Goal: Use online tool/utility: Utilize a website feature to perform a specific function

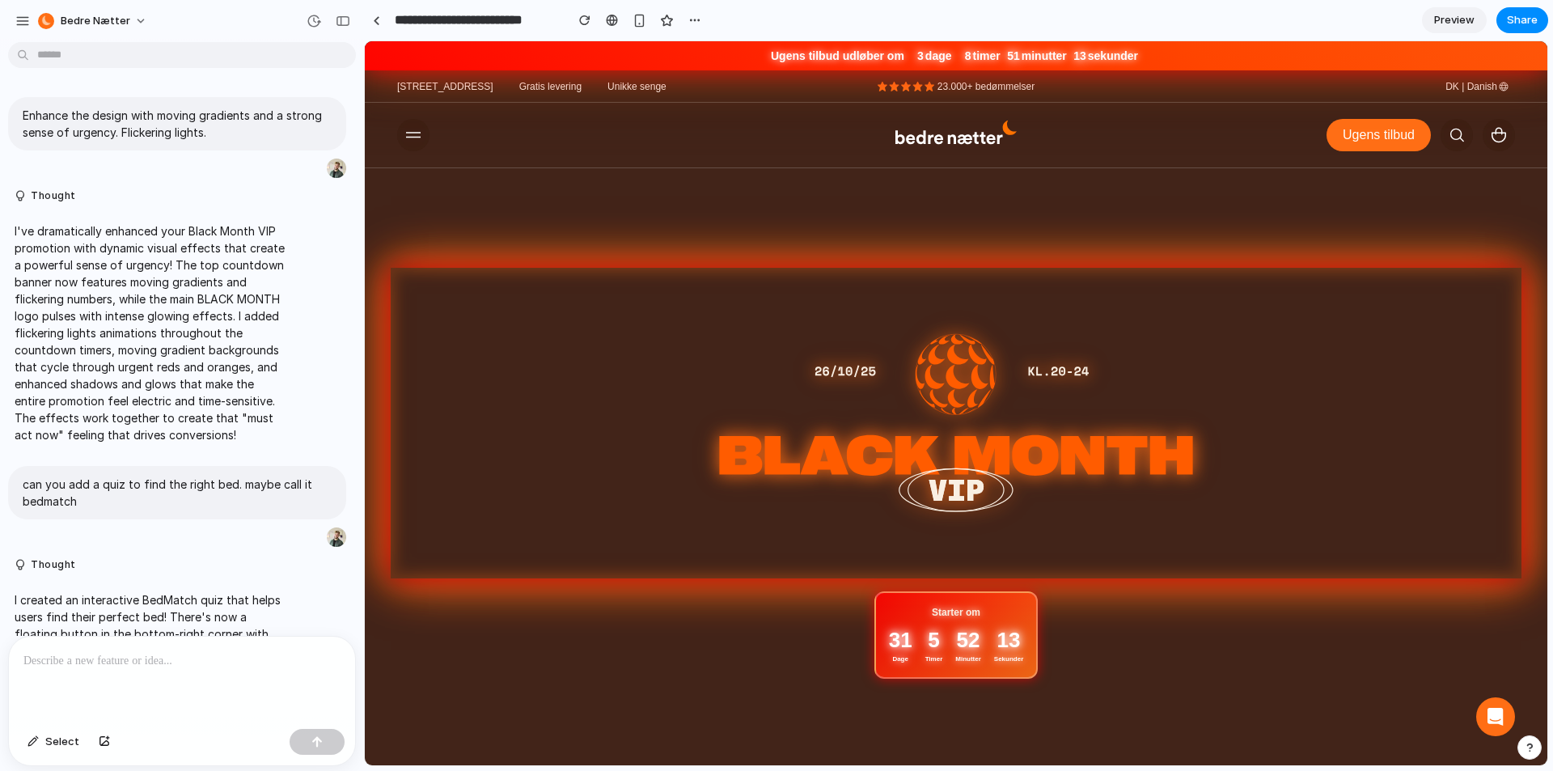
scroll to position [1912, 0]
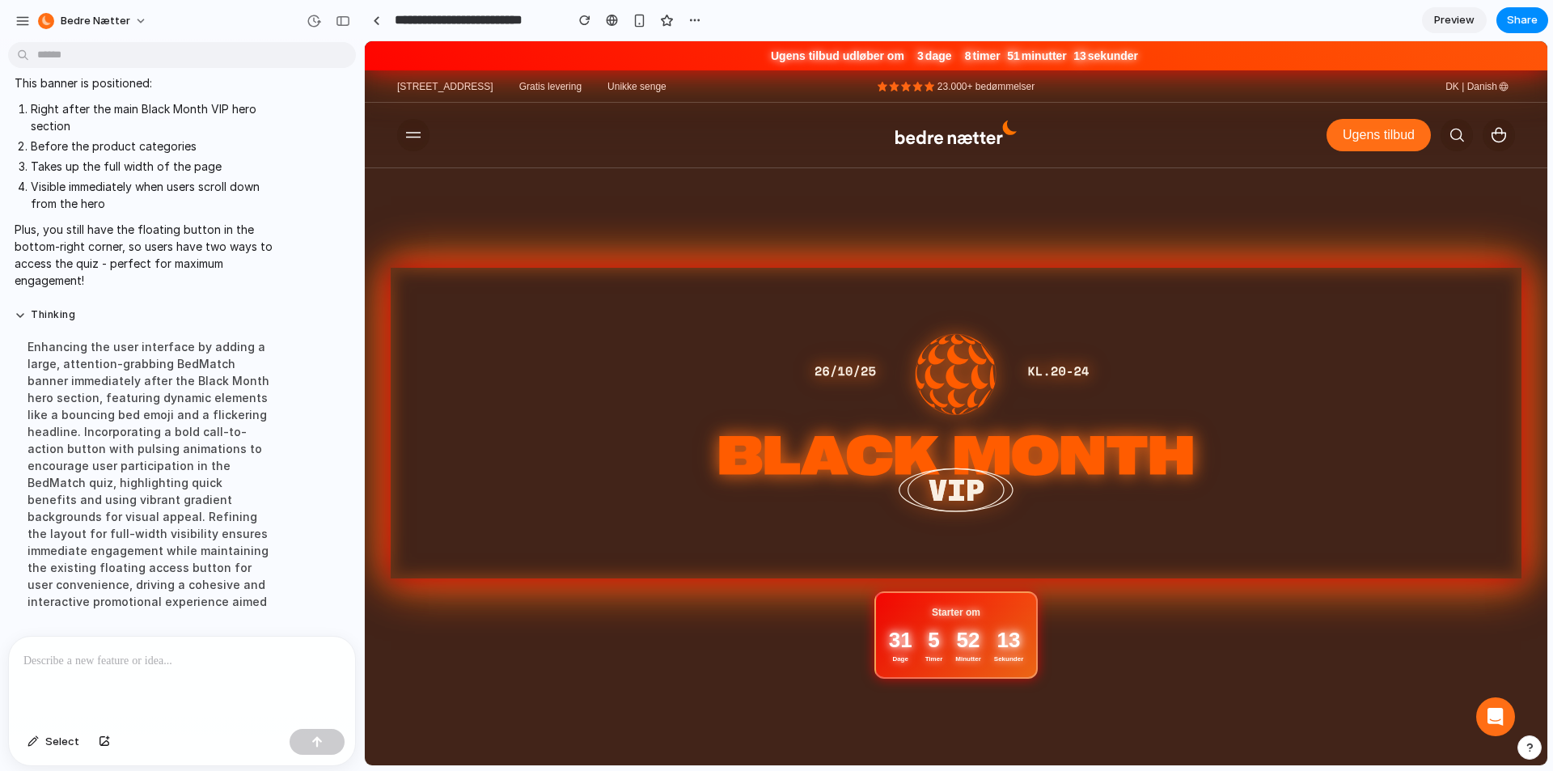
click at [925, 235] on div at bounding box center [956, 403] width 1183 height 724
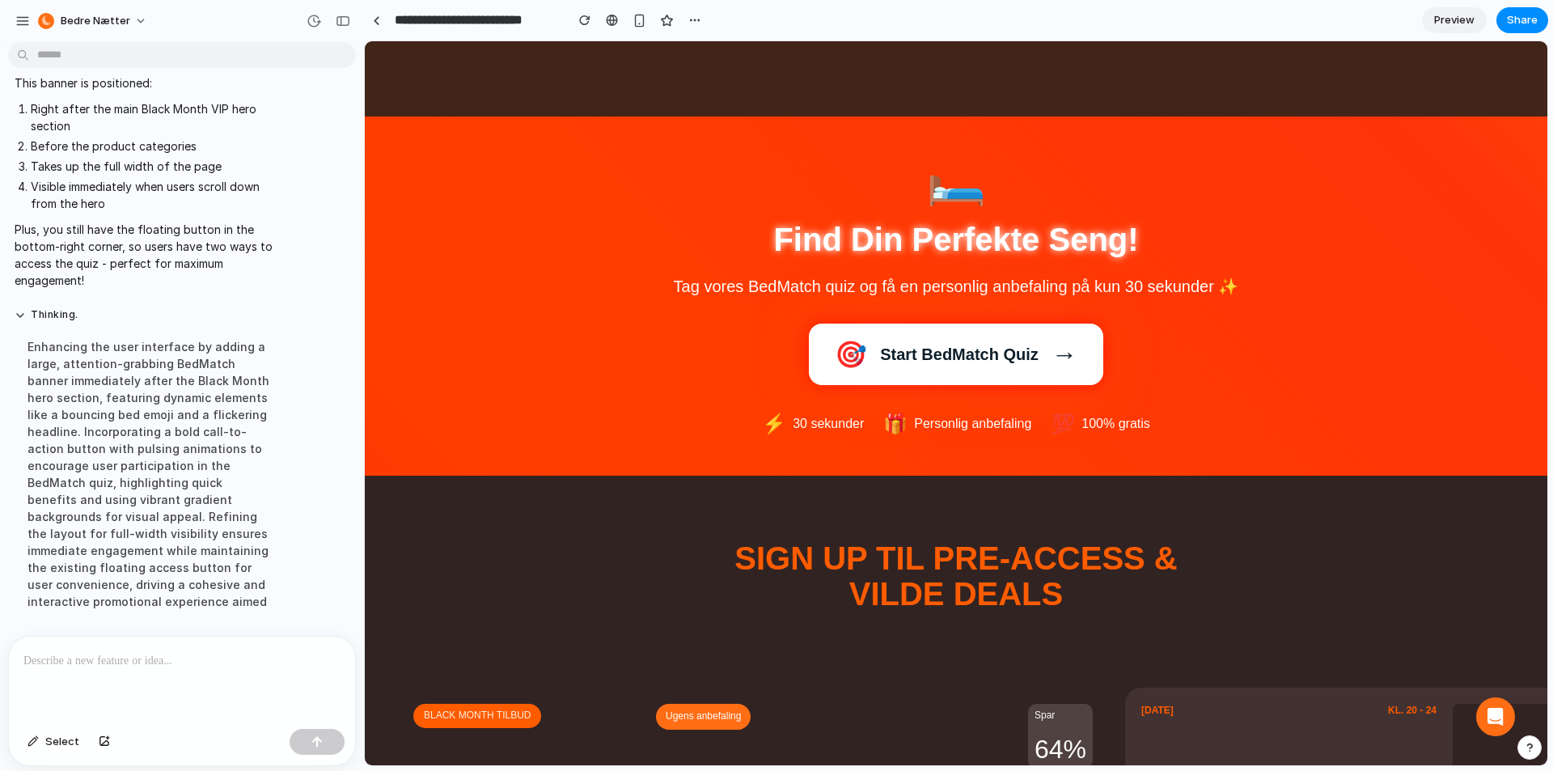
scroll to position [647, 0]
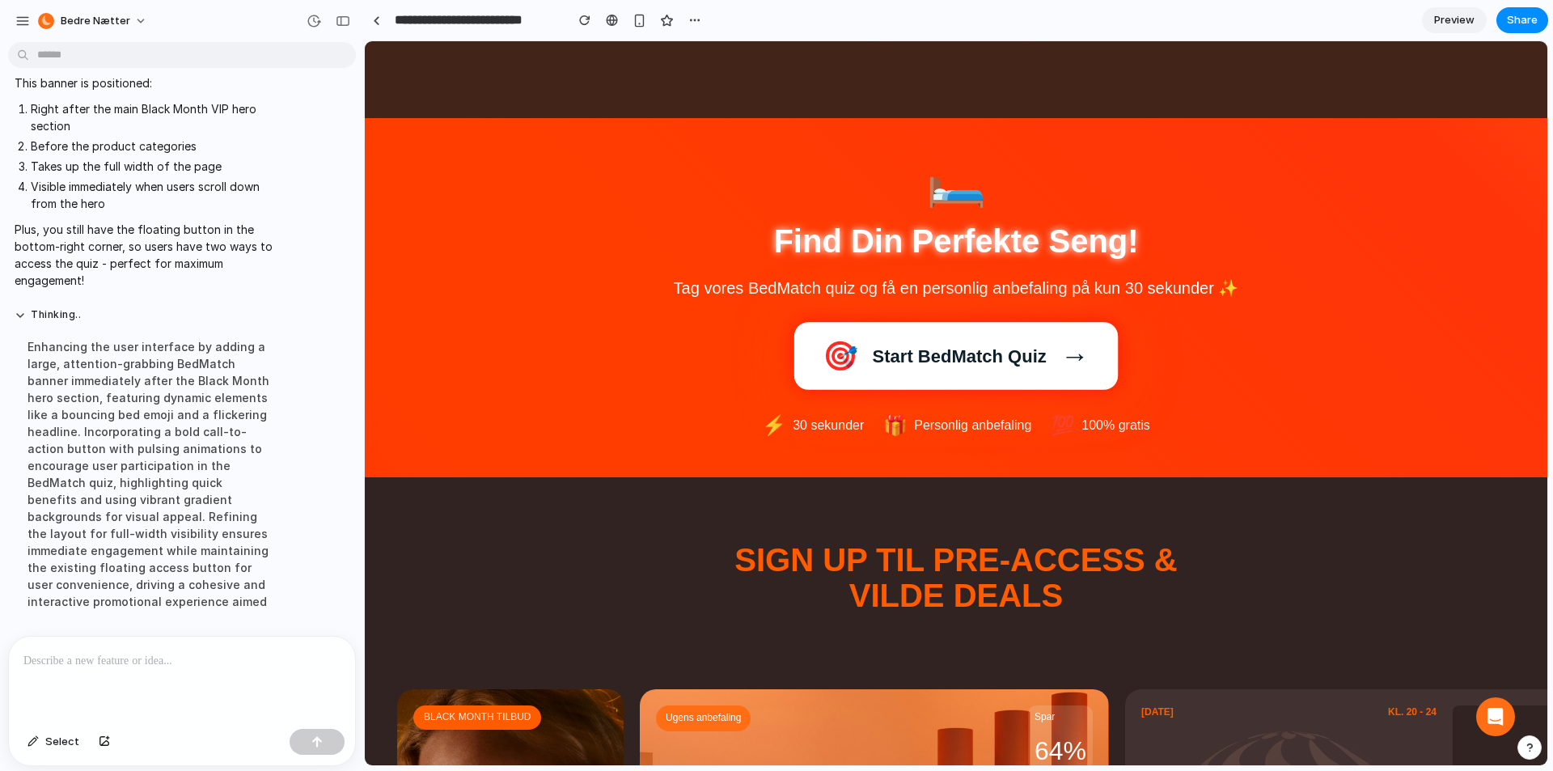
click at [963, 381] on button "🎯 Start BedMatch Quiz →" at bounding box center [956, 355] width 295 height 61
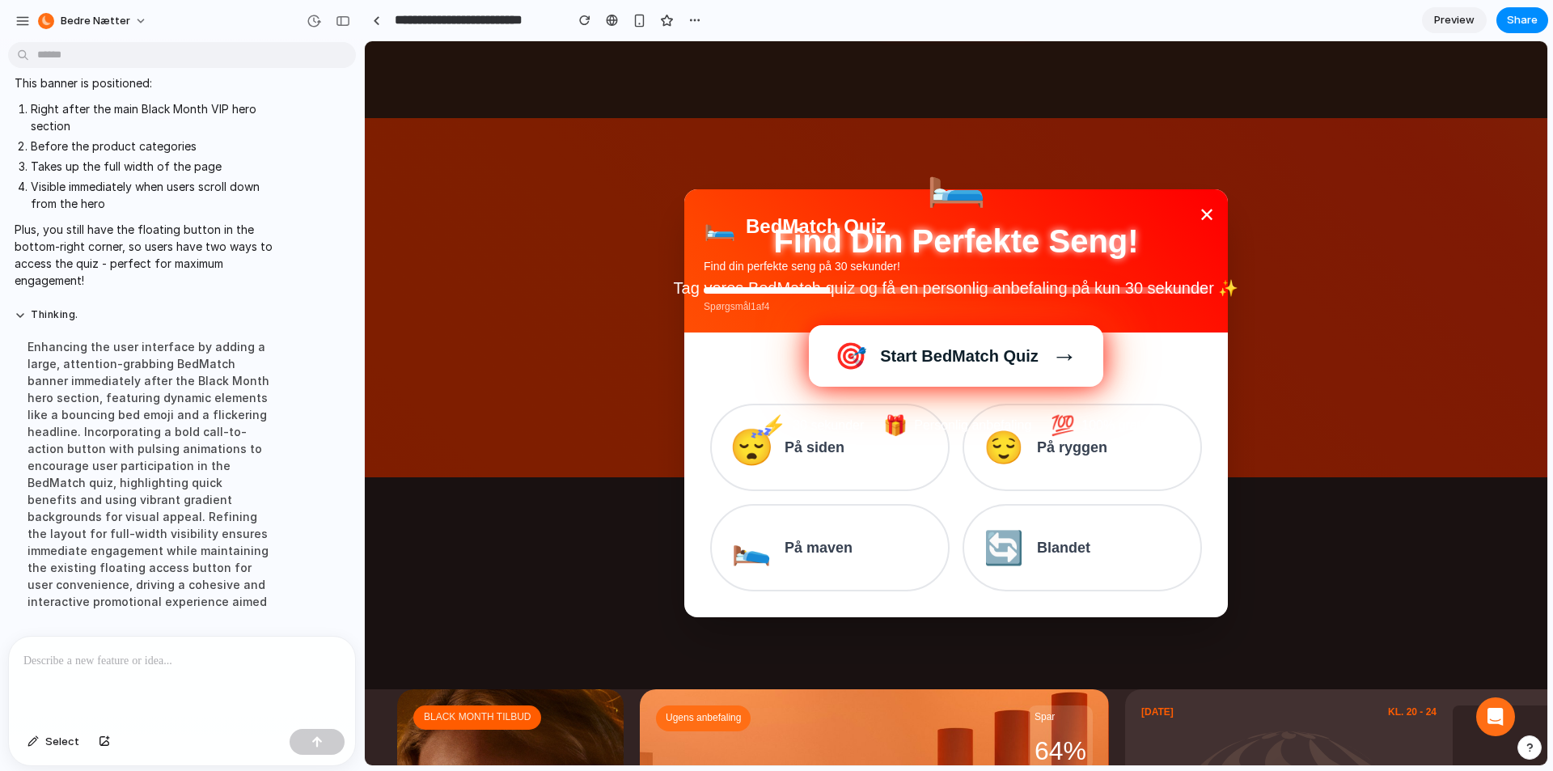
click at [849, 463] on div "😴 På siden" at bounding box center [829, 447] width 197 height 45
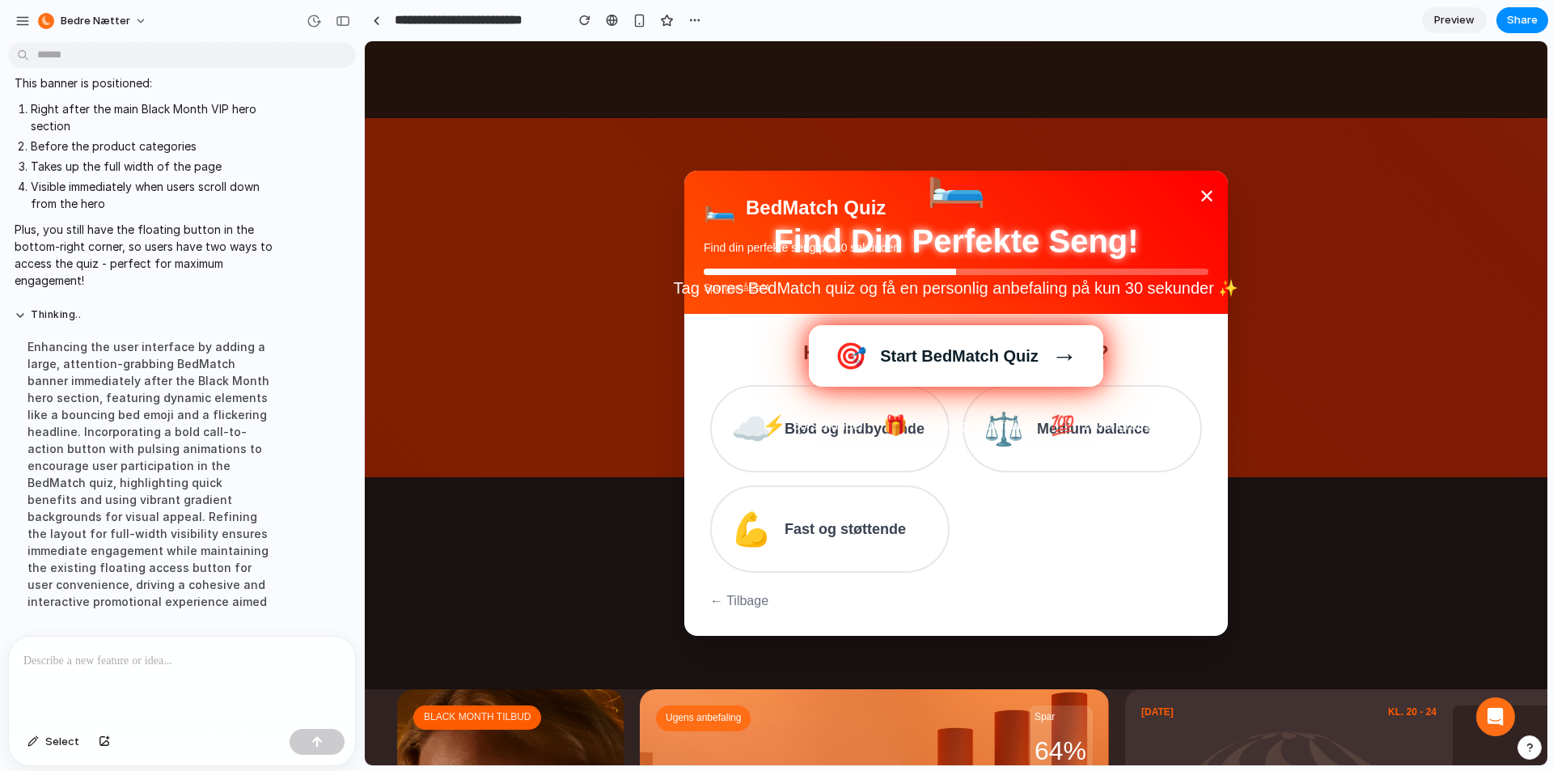
click at [1080, 474] on div "☁️ Blød og indbydende ⚖️ Medium balance 💪 Fast og støttende" at bounding box center [956, 479] width 492 height 188
click at [1079, 438] on div "💯 100% gratis" at bounding box center [1101, 426] width 100 height 26
click at [1075, 444] on div "⚖️ Medium balance" at bounding box center [1082, 428] width 197 height 45
click at [849, 523] on span "180x200 cm" at bounding box center [826, 529] width 82 height 23
click at [862, 514] on div "👑 Over 10.000 kr" at bounding box center [829, 528] width 197 height 45
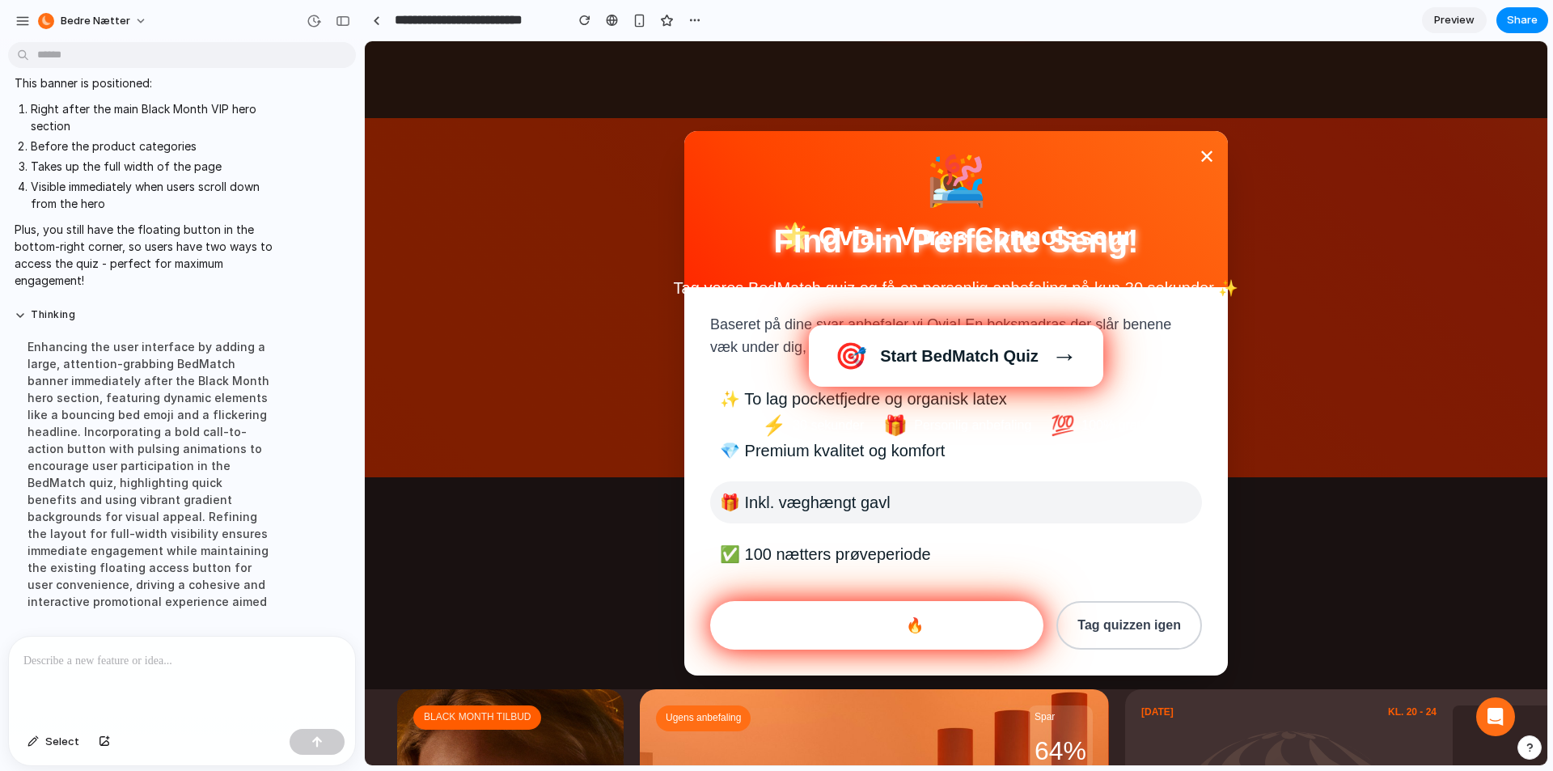
click at [798, 502] on span "🎁 Inkl. væghængt gavl" at bounding box center [805, 502] width 171 height 23
drag, startPoint x: 858, startPoint y: 507, endPoint x: 916, endPoint y: 519, distance: 58.6
click at [875, 510] on span "🎁 Inkl. væghængt gavl" at bounding box center [805, 502] width 171 height 23
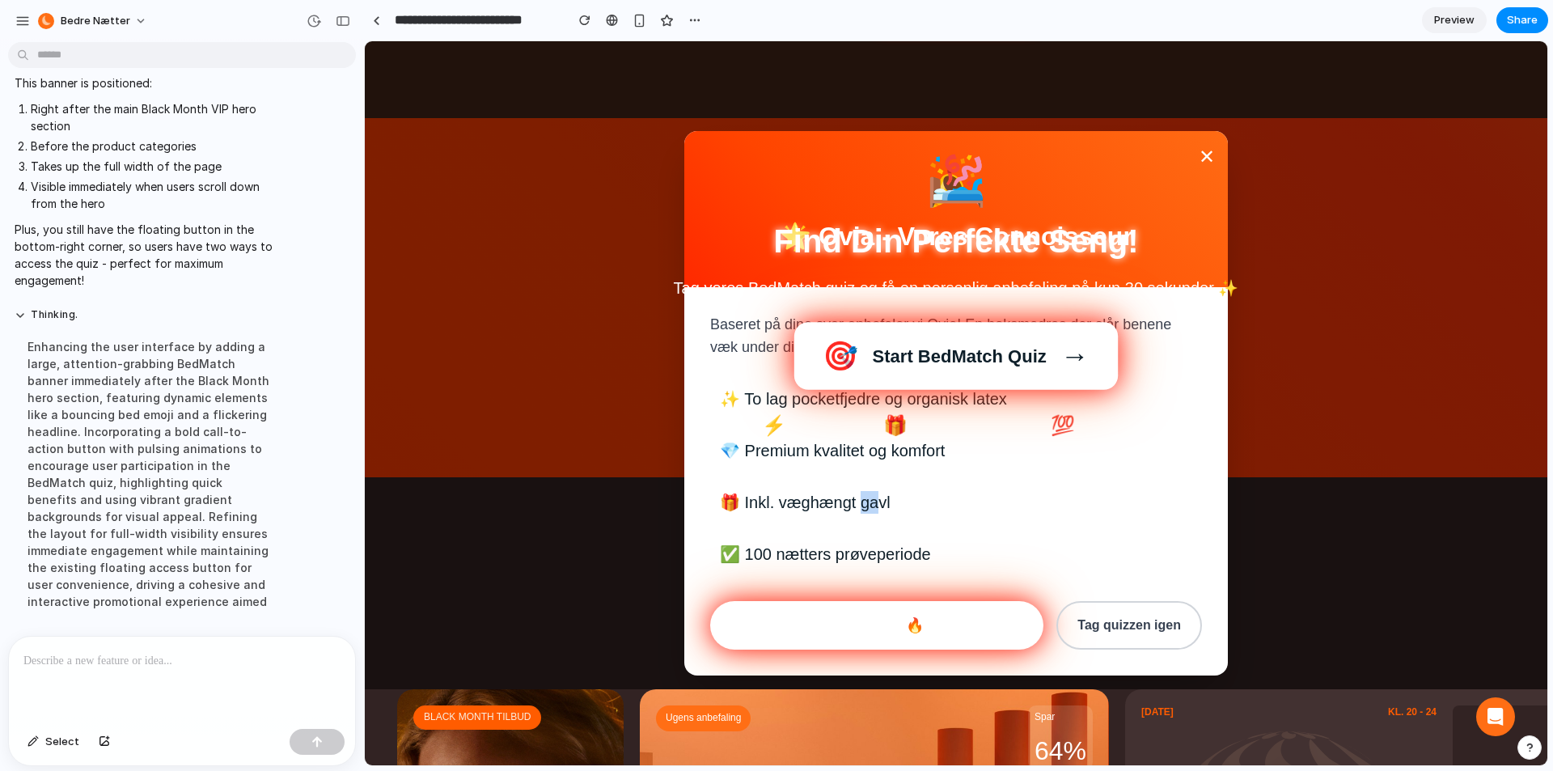
click at [999, 359] on span "Start BedMatch Quiz" at bounding box center [960, 355] width 164 height 23
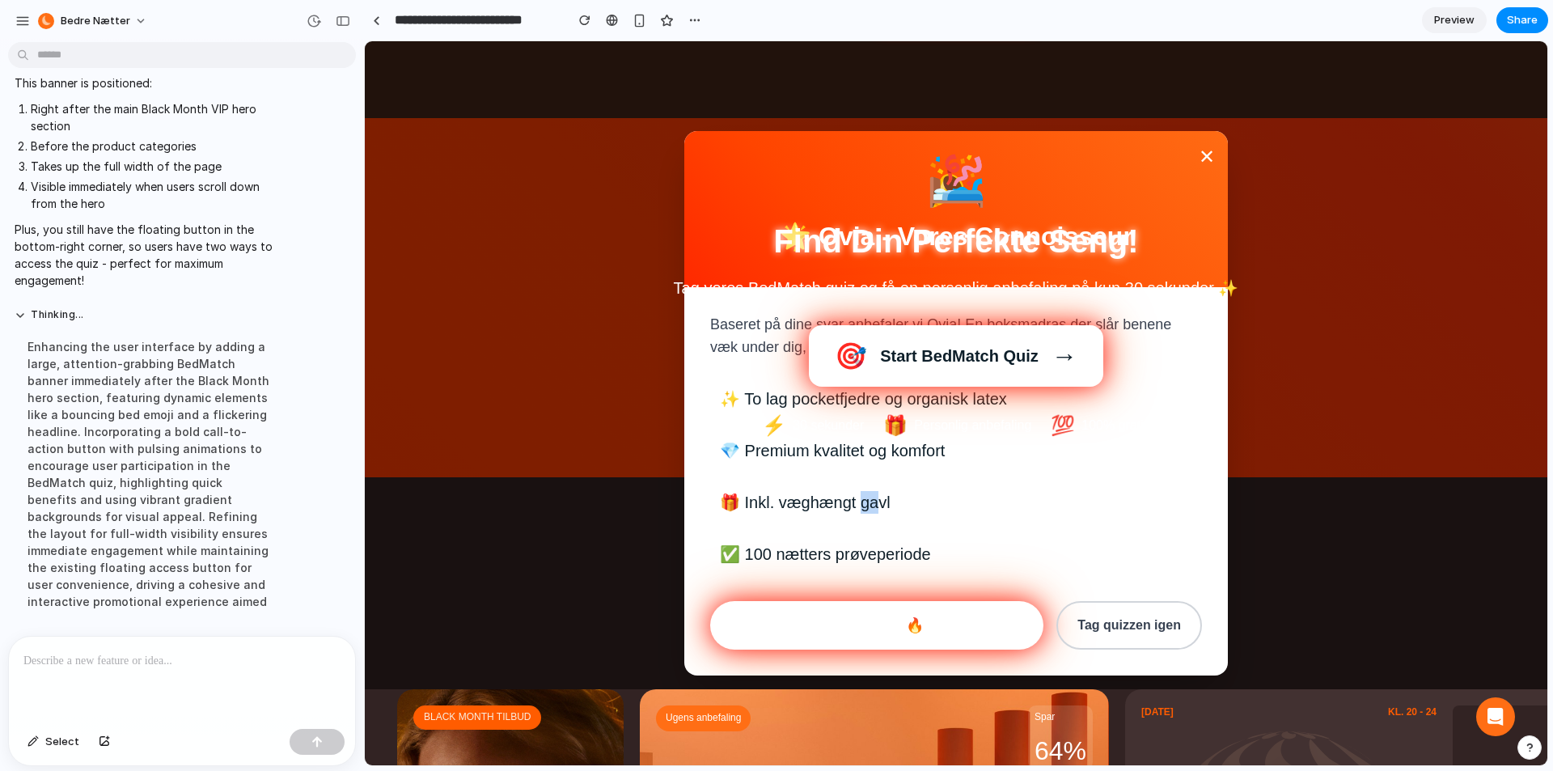
click at [1117, 632] on button "Tag quizzen igen" at bounding box center [1130, 625] width 146 height 49
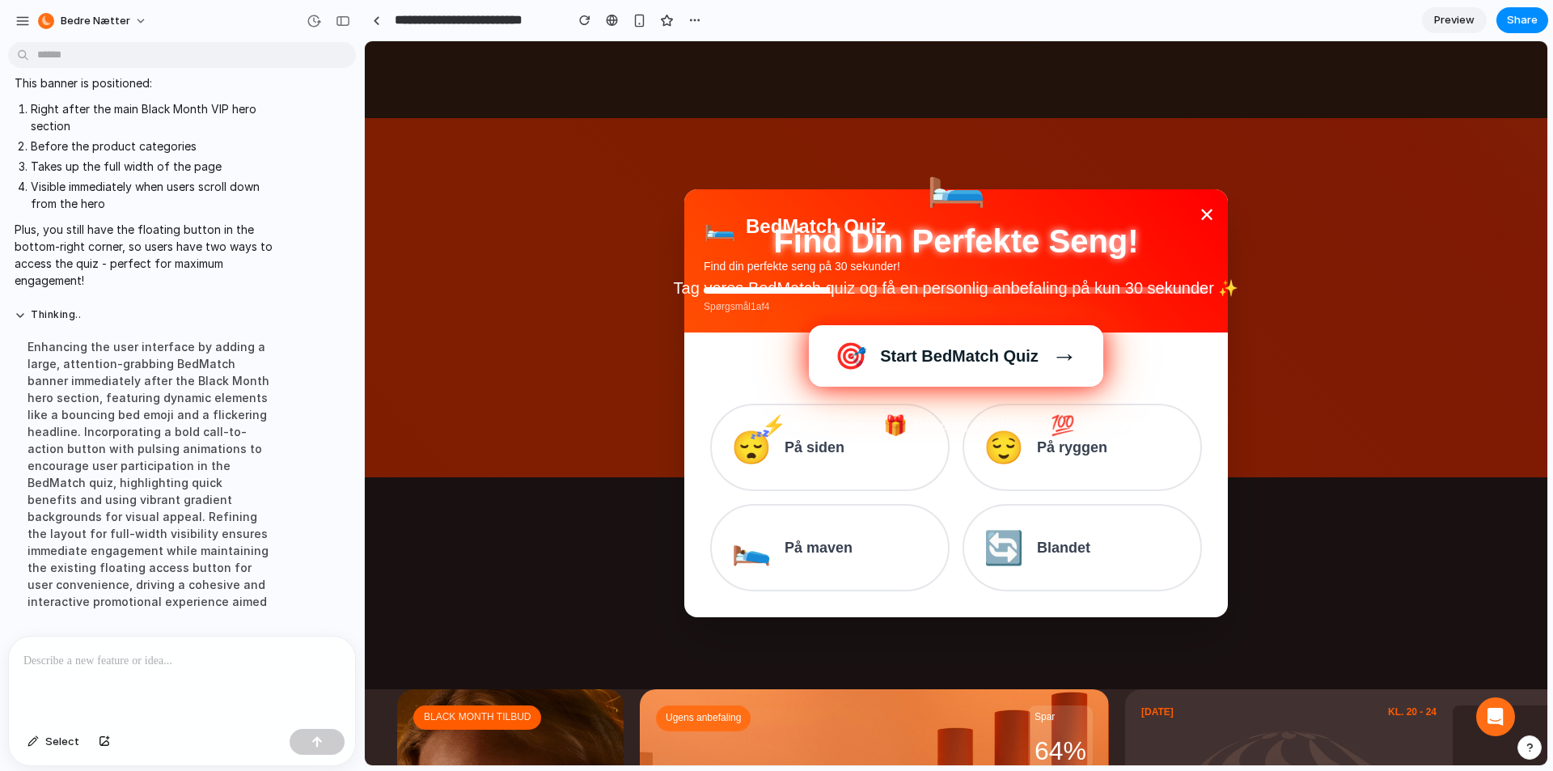
click at [1201, 210] on div "🛏️ Find Din Perfekte Seng! Tag vores BedMatch quiz og få en personlig anbefalin…" at bounding box center [956, 298] width 725 height 282
click at [1196, 215] on div "🛏️ Find Din Perfekte Seng! Tag vores BedMatch quiz og få en personlig anbefalin…" at bounding box center [956, 298] width 725 height 282
click at [1197, 219] on h2 "Find Din Perfekte Seng!" at bounding box center [956, 240] width 725 height 45
click at [1199, 211] on div "🛏️ Find Din Perfekte Seng! Tag vores BedMatch quiz og få en personlig anbefalin…" at bounding box center [956, 298] width 725 height 282
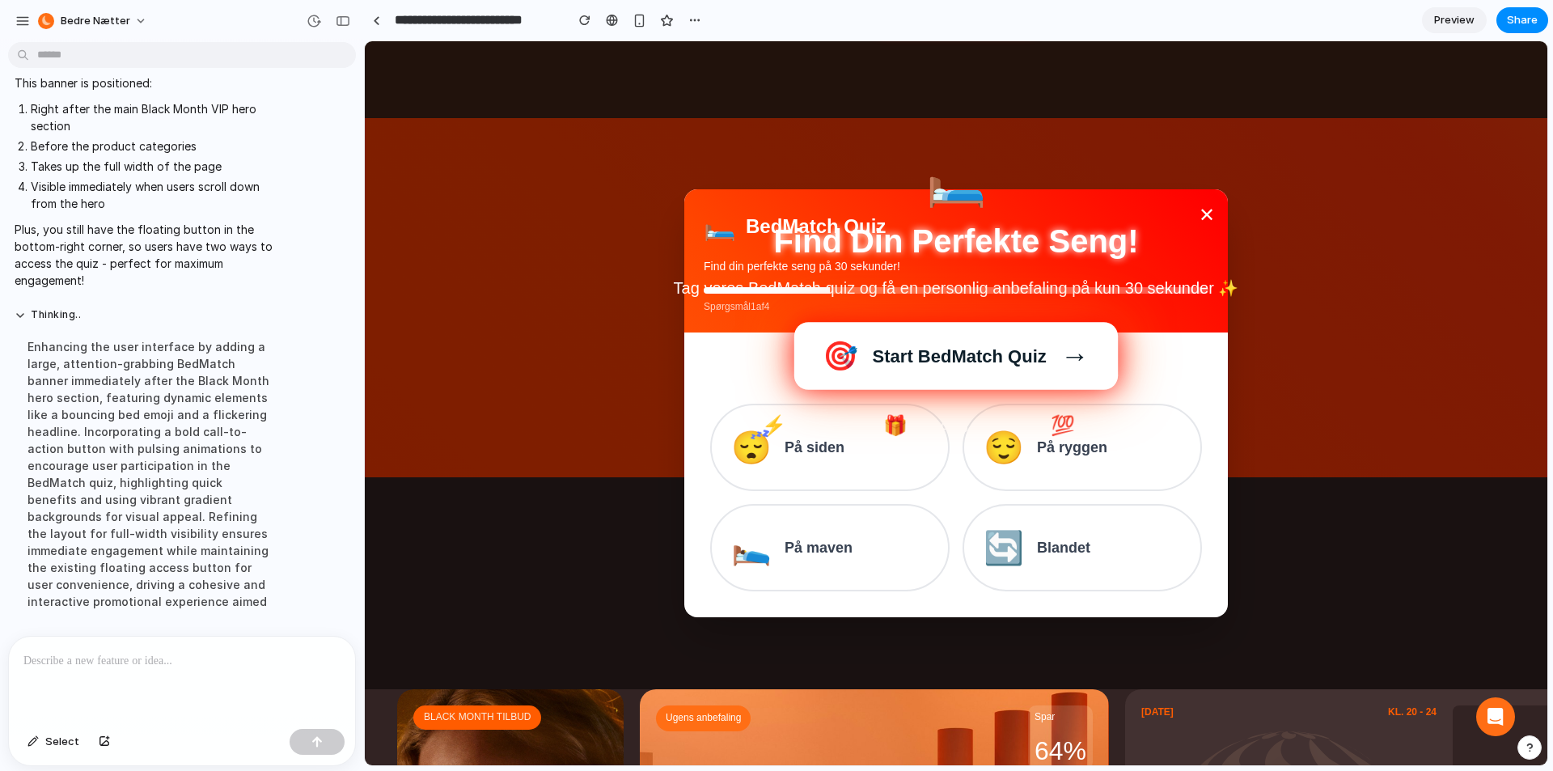
click at [947, 372] on button "🎯 Start BedMatch Quiz →" at bounding box center [956, 355] width 295 height 61
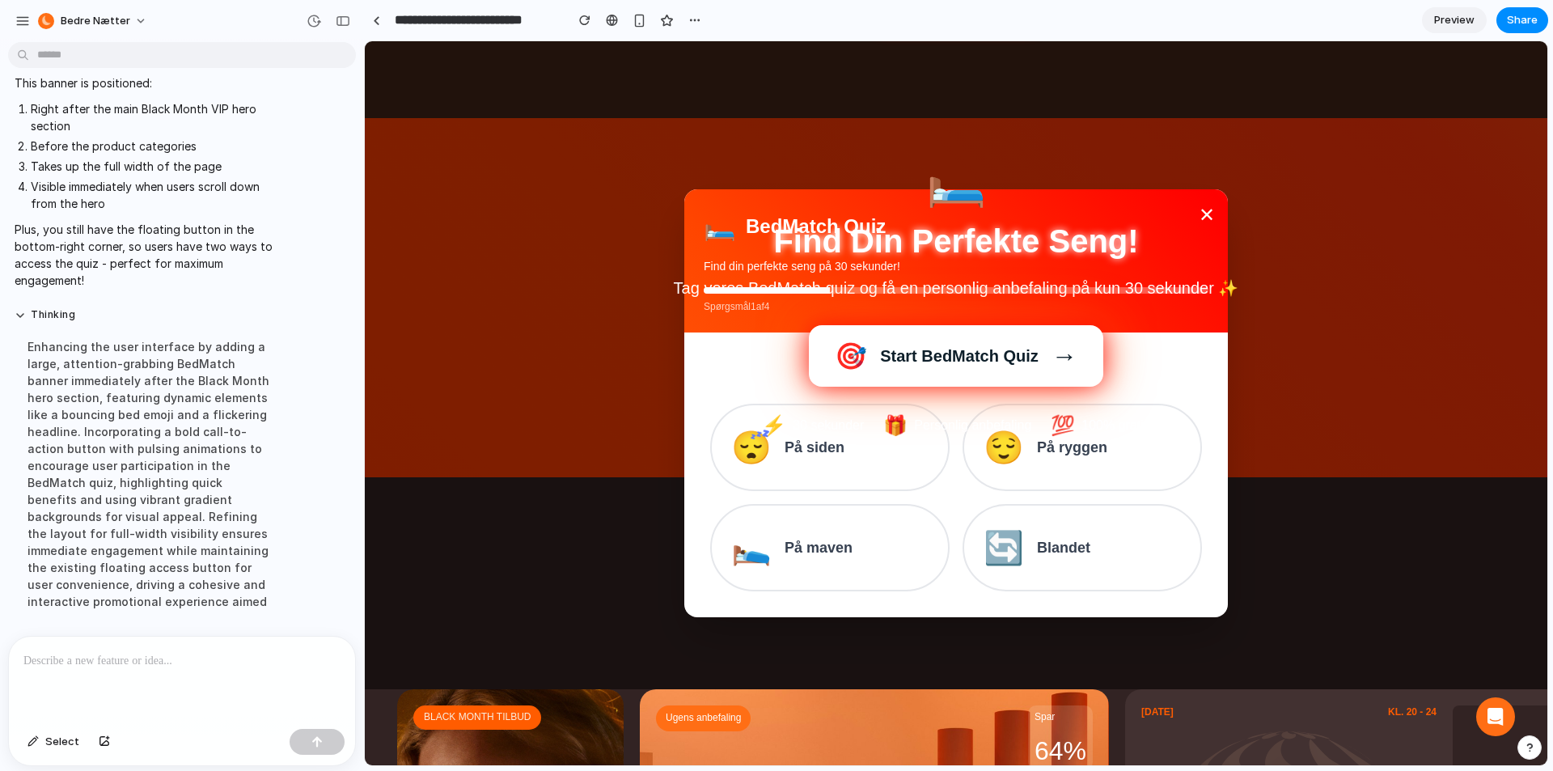
click at [533, 388] on div "🛏️ Find Din Perfekte Seng! Tag vores BedMatch quiz og få en personlig anbefalin…" at bounding box center [956, 298] width 1151 height 282
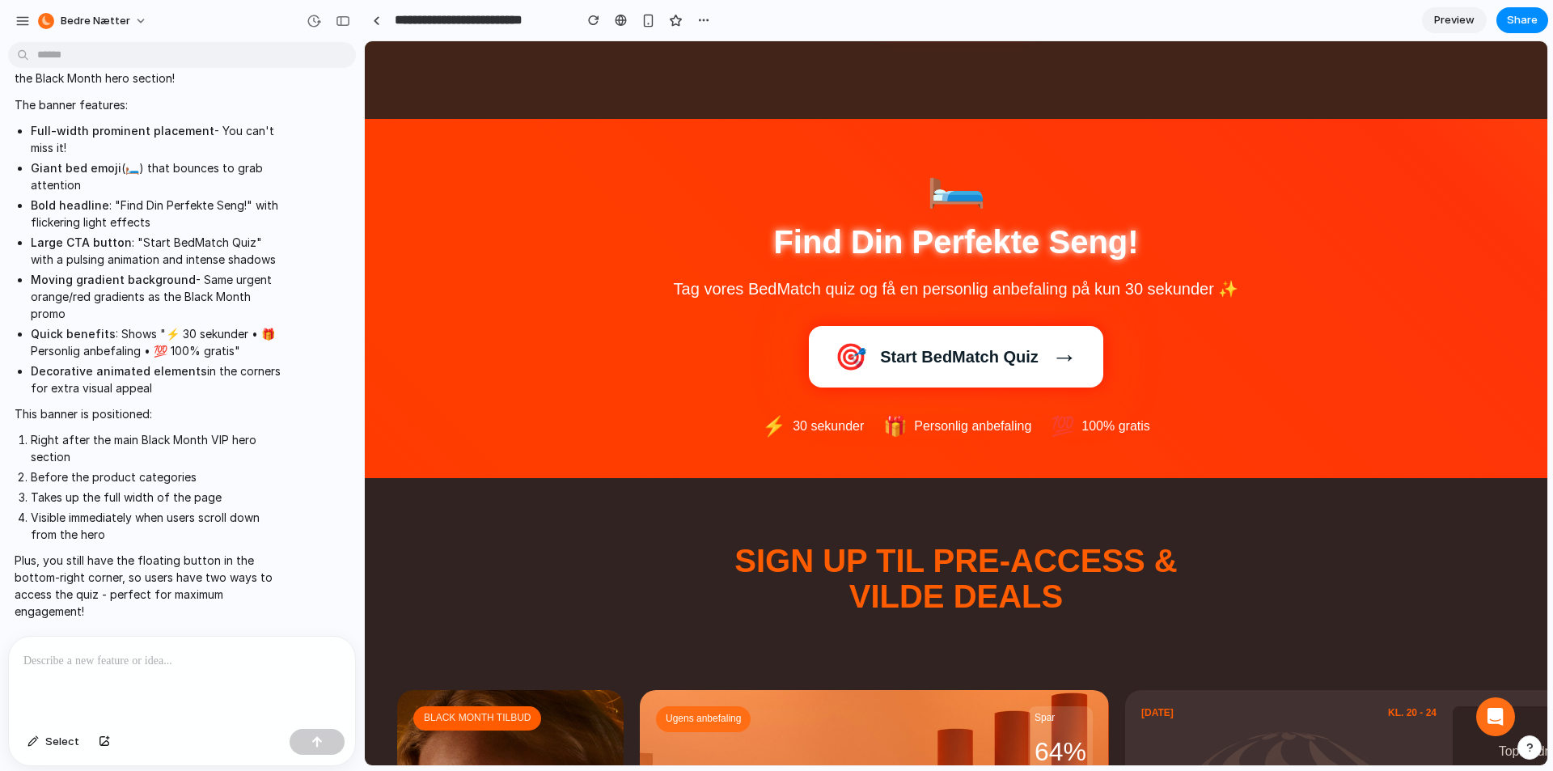
scroll to position [647, 0]
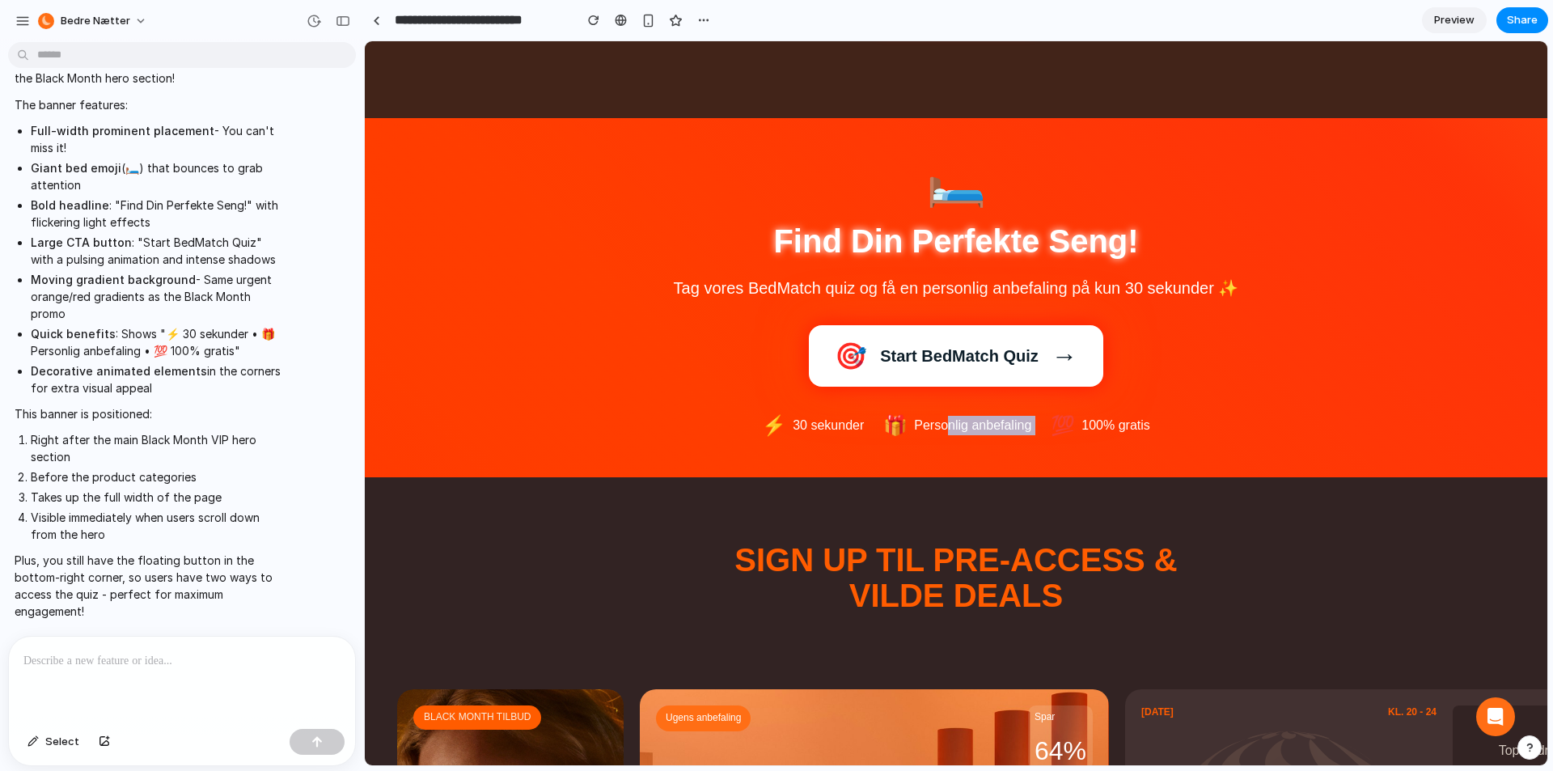
drag, startPoint x: 943, startPoint y: 426, endPoint x: 1075, endPoint y: 428, distance: 131.9
click at [1073, 427] on div "⚡ 30 sekunder 🎁 Personlig anbefaling 💯 100% gratis" at bounding box center [956, 426] width 725 height 26
click at [1087, 430] on span "100% gratis" at bounding box center [1116, 425] width 69 height 19
drag, startPoint x: 981, startPoint y: 434, endPoint x: 933, endPoint y: 434, distance: 48.6
click at [943, 434] on div "⚡ 30 sekunder 🎁 Personlig anbefaling 💯 100% gratis" at bounding box center [956, 426] width 725 height 26
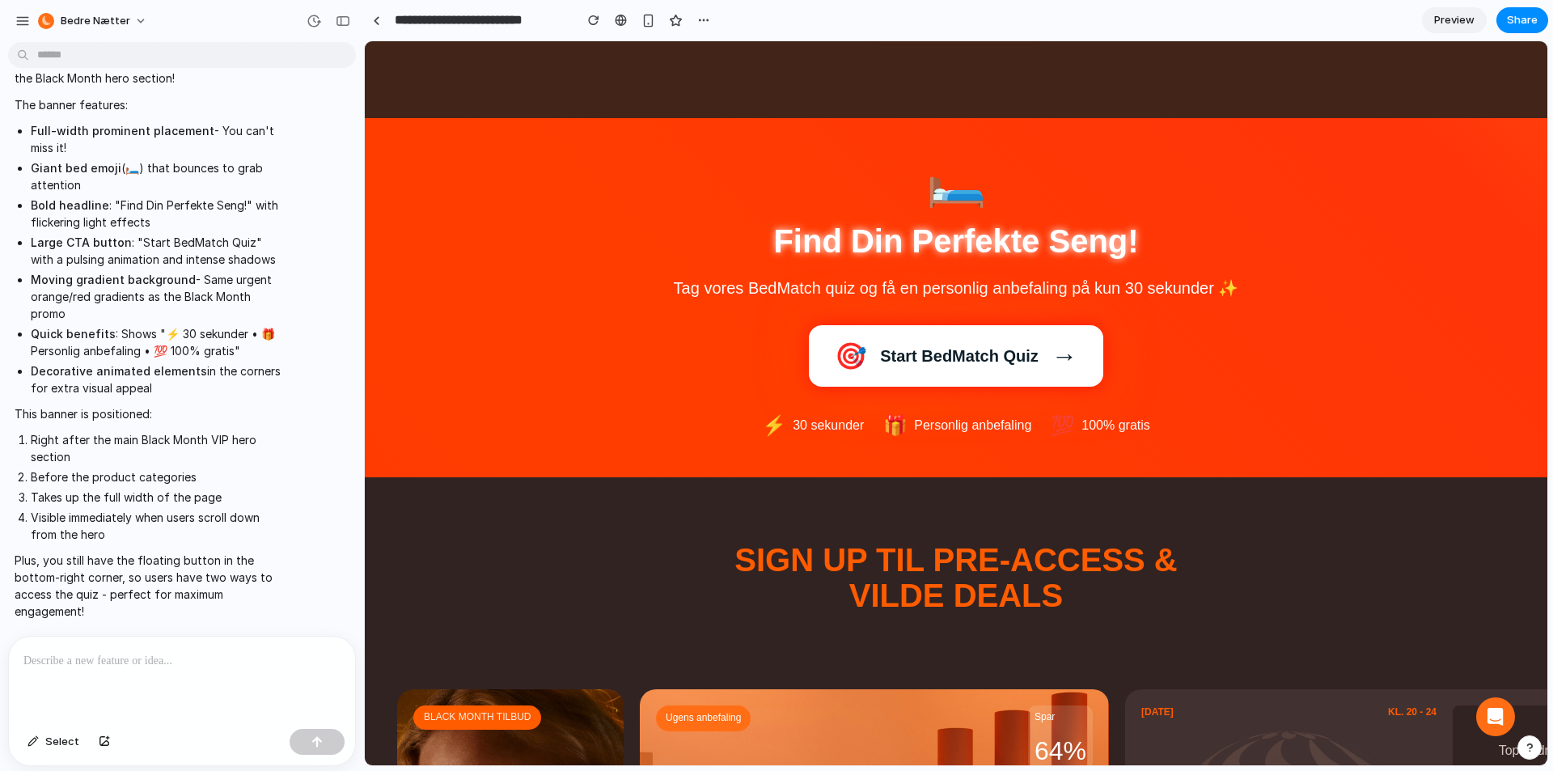
click at [933, 434] on span "Personlig anbefaling" at bounding box center [972, 425] width 117 height 19
drag, startPoint x: 1065, startPoint y: 437, endPoint x: 1151, endPoint y: 437, distance: 85.8
click at [1137, 438] on div "⚡ 30 sekunder 🎁 Personlig anbefaling 💯 100% gratis" at bounding box center [956, 426] width 725 height 26
click at [1159, 437] on div "⚡ 30 sekunder 🎁 Personlig anbefaling 💯 100% gratis" at bounding box center [956, 426] width 725 height 26
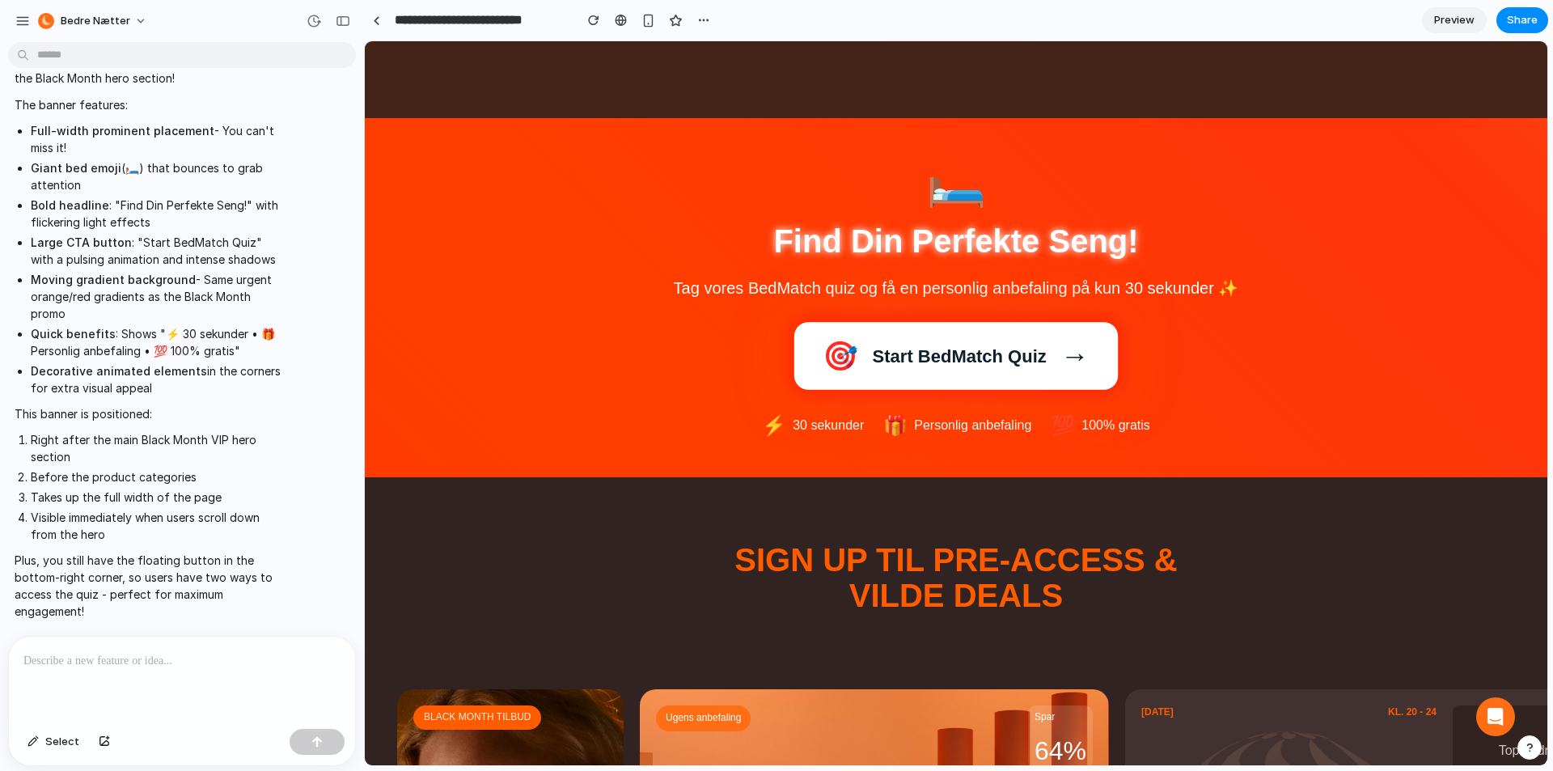
click at [877, 368] on button "🎯 Start BedMatch Quiz →" at bounding box center [956, 355] width 303 height 63
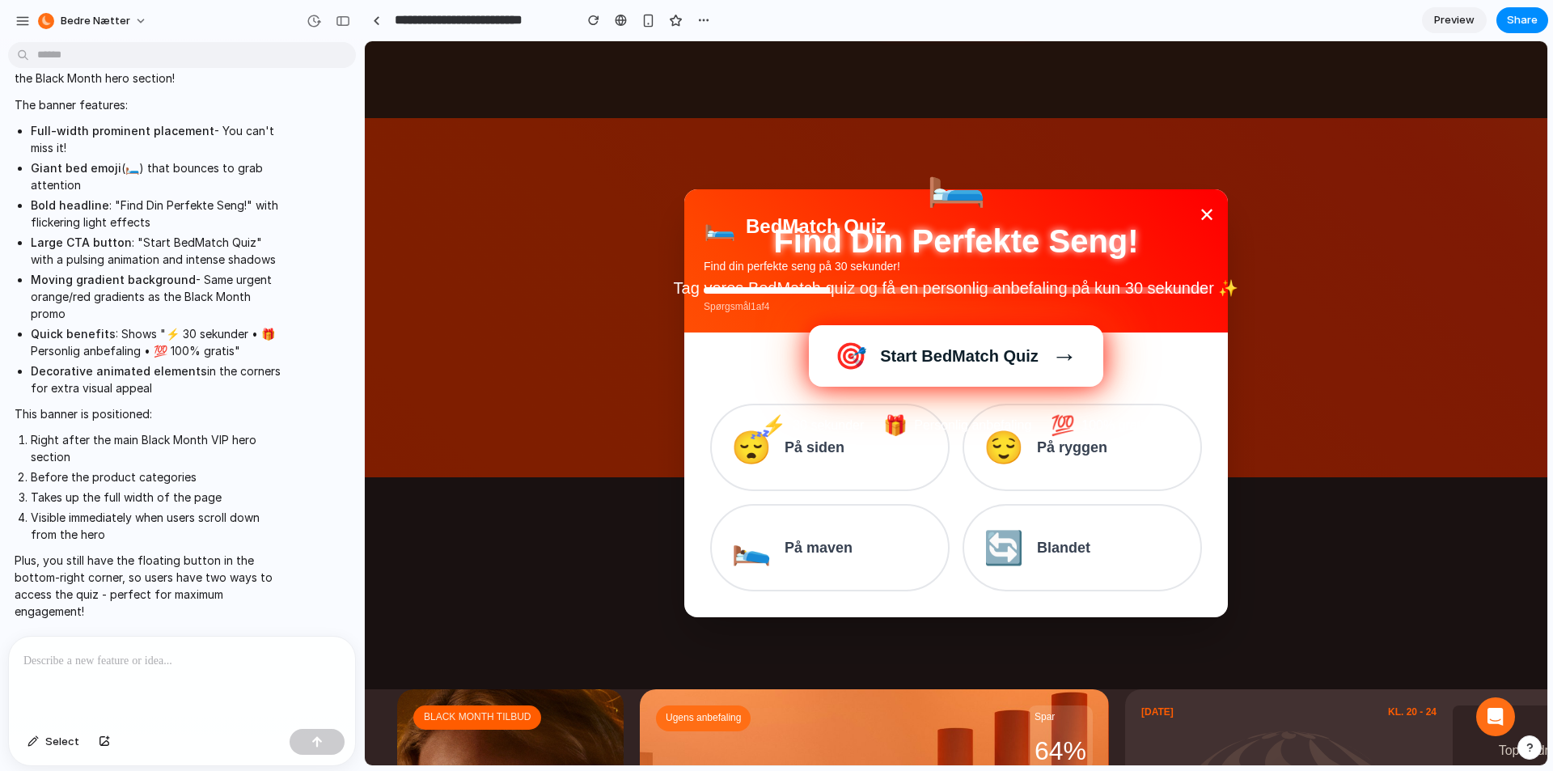
click at [1201, 202] on div "🛏️ Find Din Perfekte Seng! Tag vores BedMatch quiz og få en personlig anbefalin…" at bounding box center [956, 298] width 725 height 282
click at [1201, 218] on div "🛏️ Find Din Perfekte Seng! Tag vores BedMatch quiz og få en personlig anbefalin…" at bounding box center [956, 298] width 725 height 282
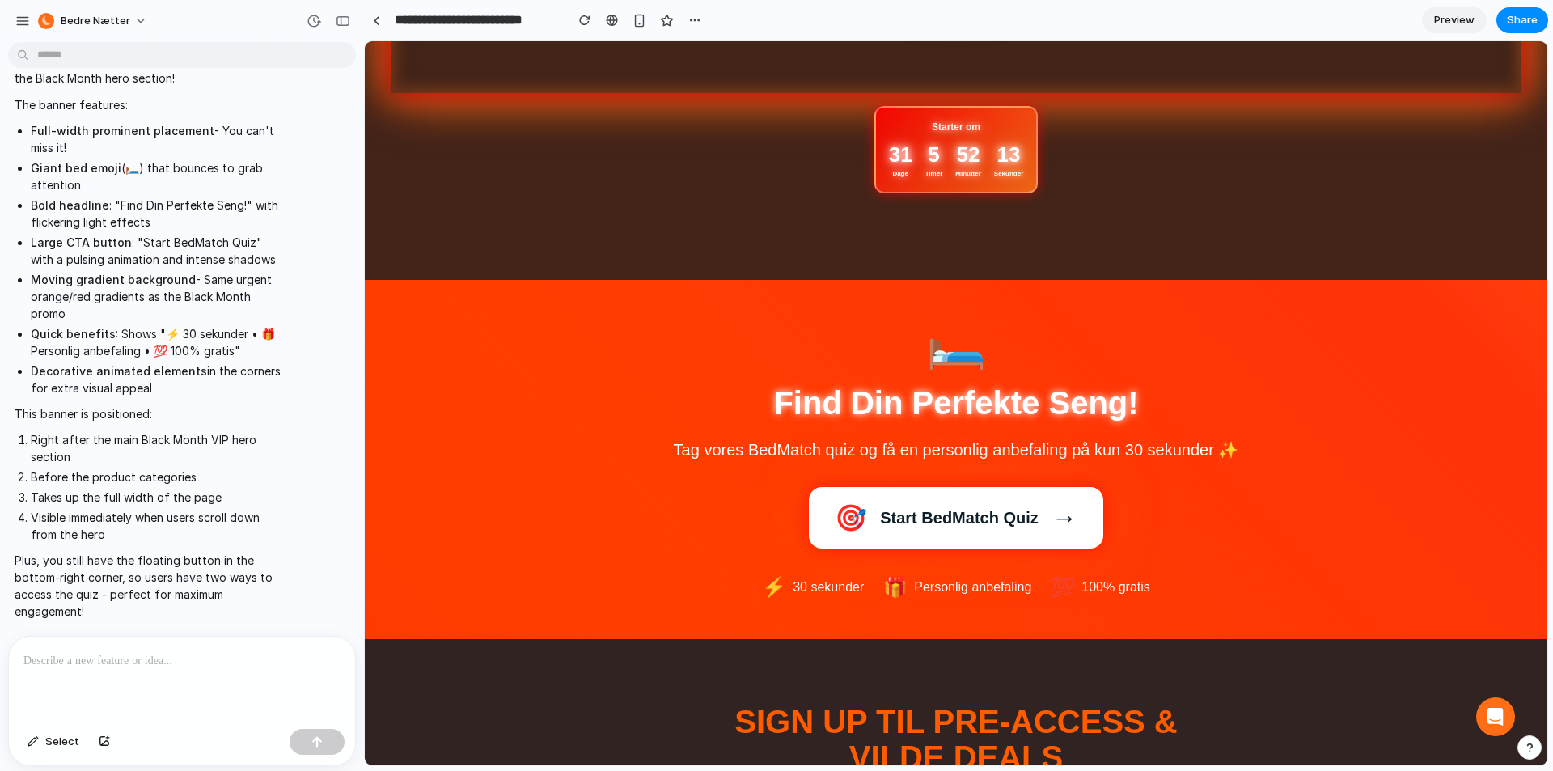
scroll to position [647, 0]
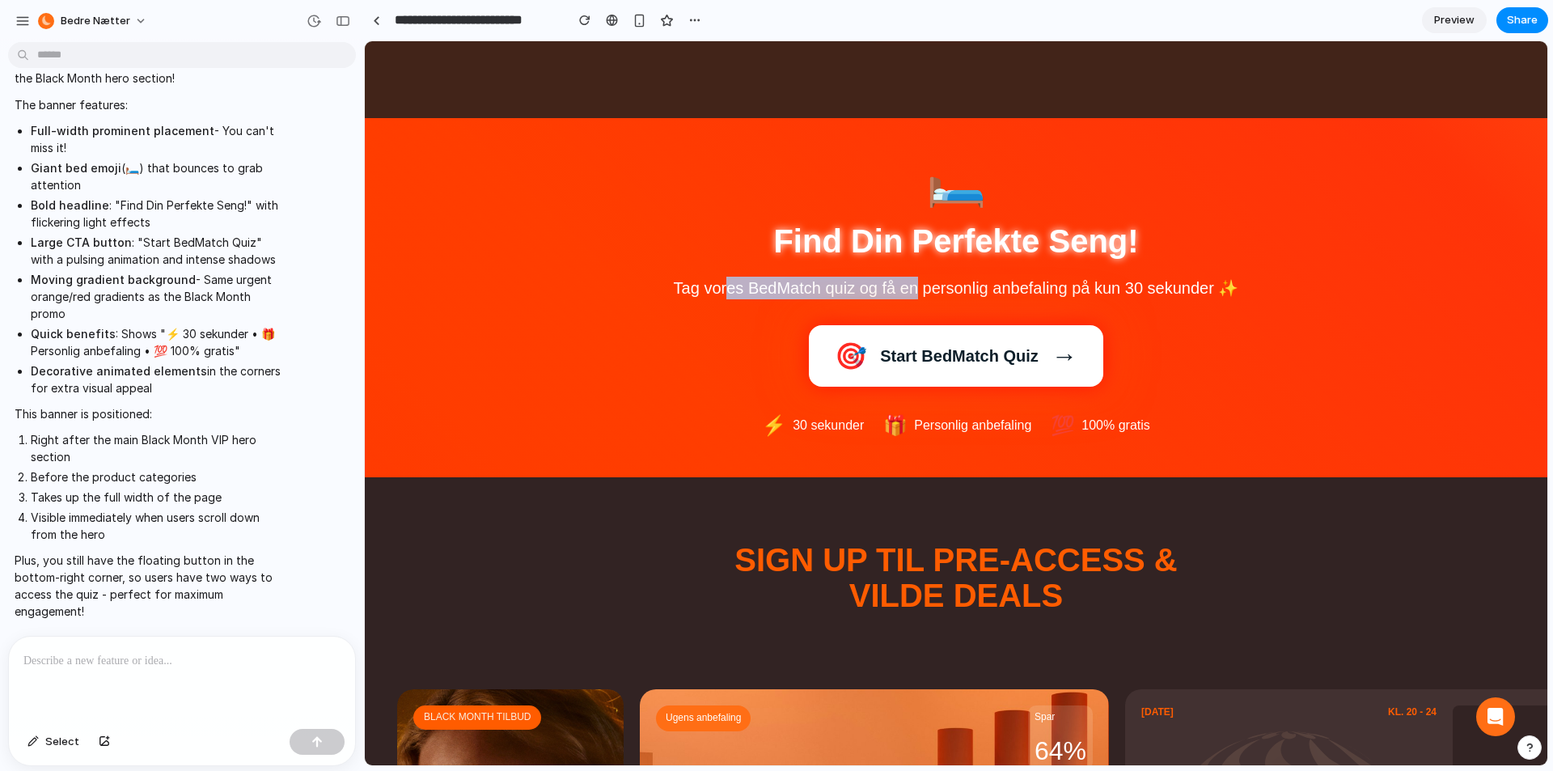
drag, startPoint x: 748, startPoint y: 286, endPoint x: 911, endPoint y: 291, distance: 163.5
click at [911, 291] on p "Tag vores BedMatch quiz og få en personlig anbefaling på kun 30 sekunder ✨" at bounding box center [956, 288] width 725 height 23
drag, startPoint x: 993, startPoint y: 279, endPoint x: 1227, endPoint y: 283, distance: 234.7
click at [1227, 283] on p "Tag vores BedMatch quiz og få en personlig anbefaling på kun 30 sekunder ✨" at bounding box center [956, 288] width 725 height 23
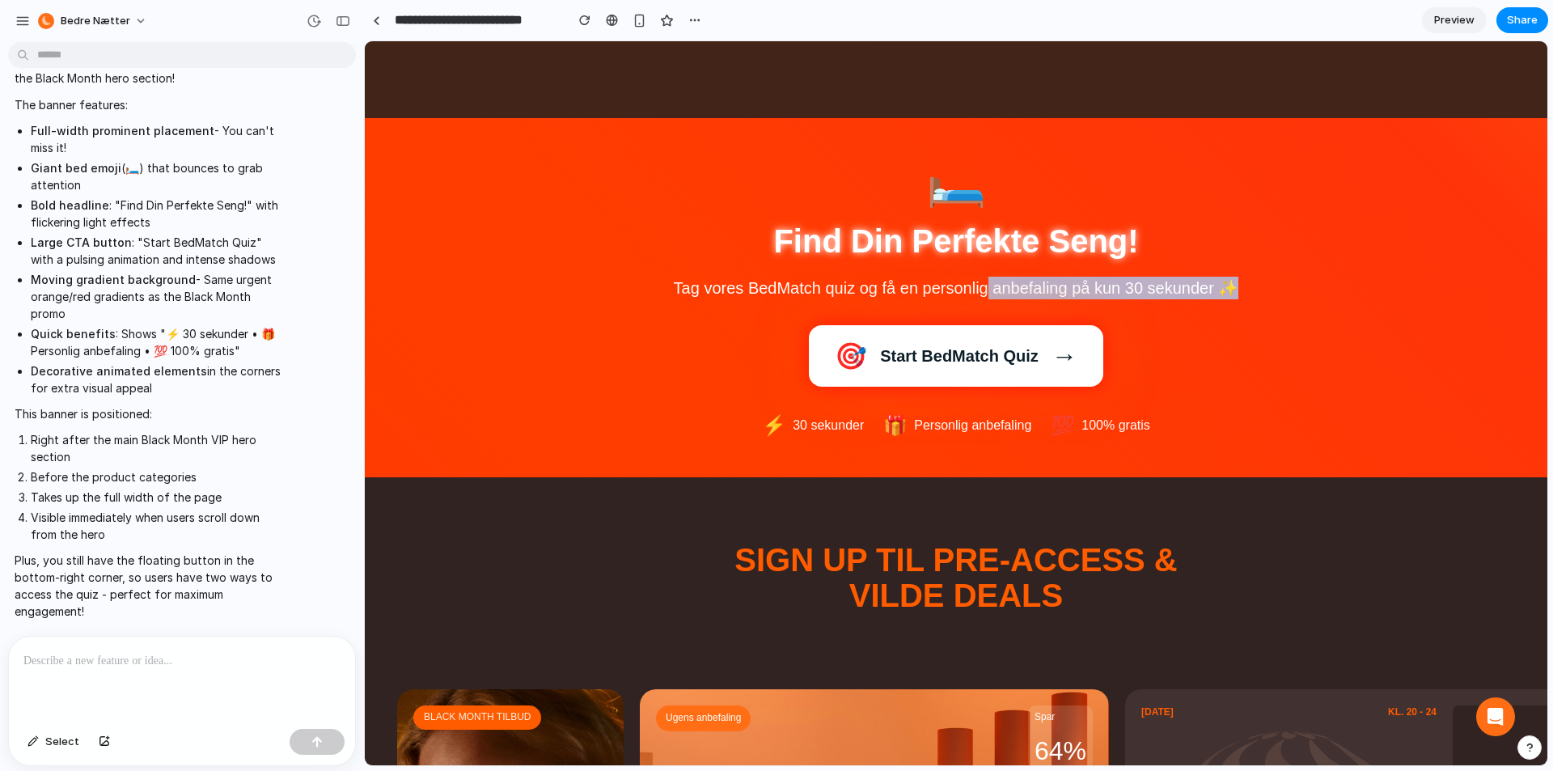
click at [1227, 283] on p "Tag vores BedMatch quiz og få en personlig anbefaling på kun 30 sekunder ✨" at bounding box center [956, 288] width 725 height 23
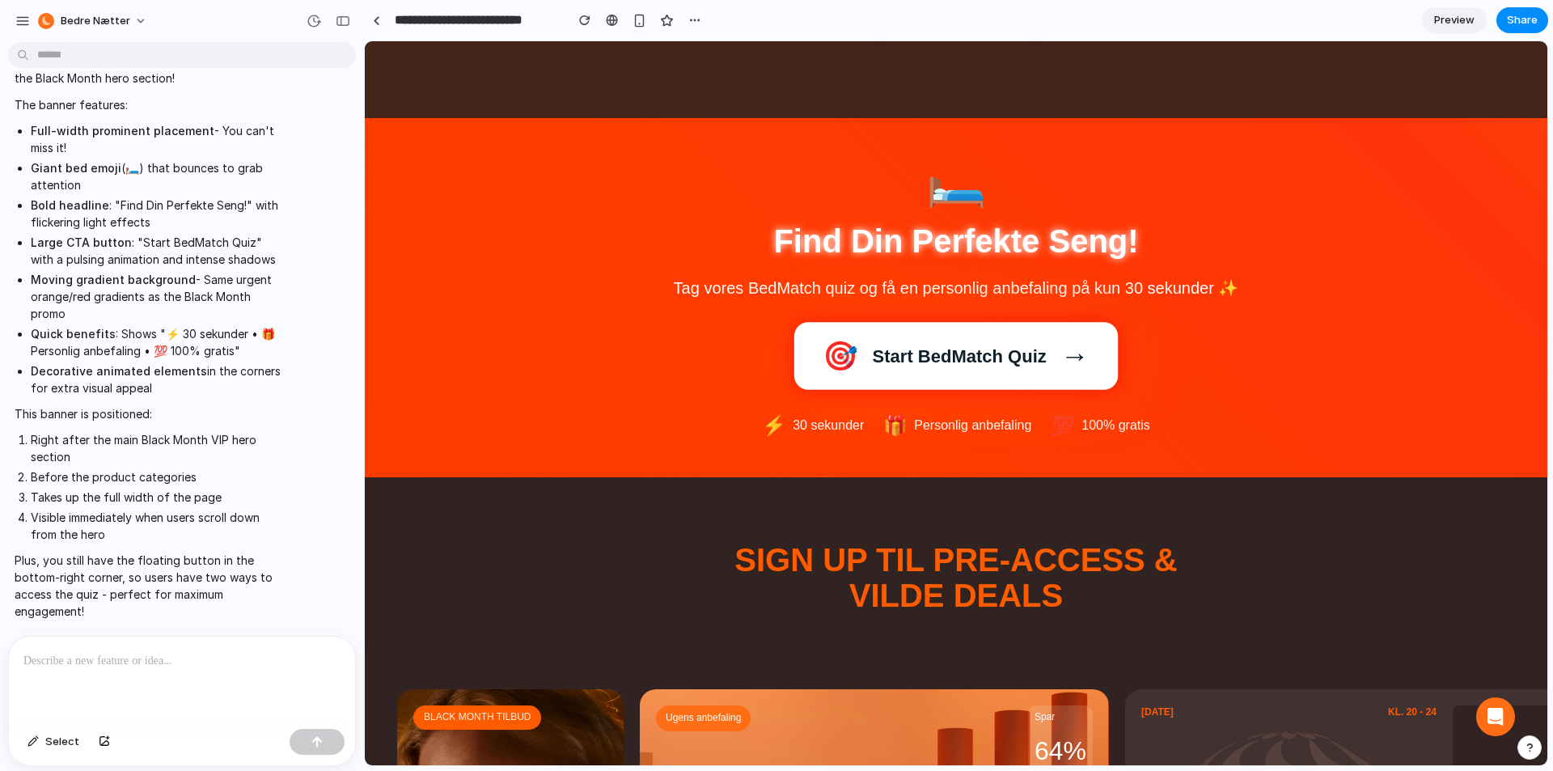
click at [1003, 348] on span "Start BedMatch Quiz" at bounding box center [959, 356] width 160 height 23
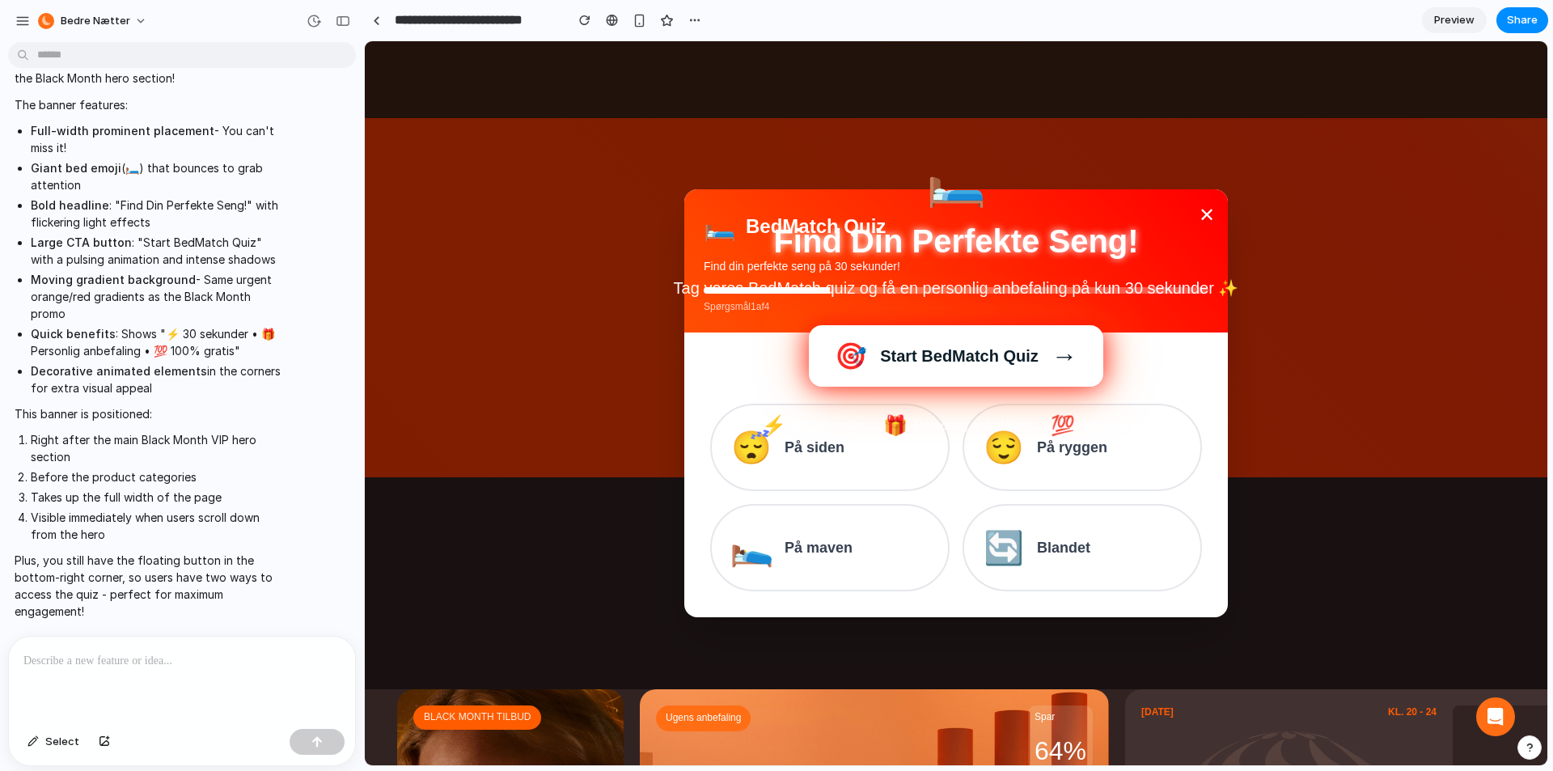
click at [768, 551] on span "🛌" at bounding box center [752, 548] width 44 height 50
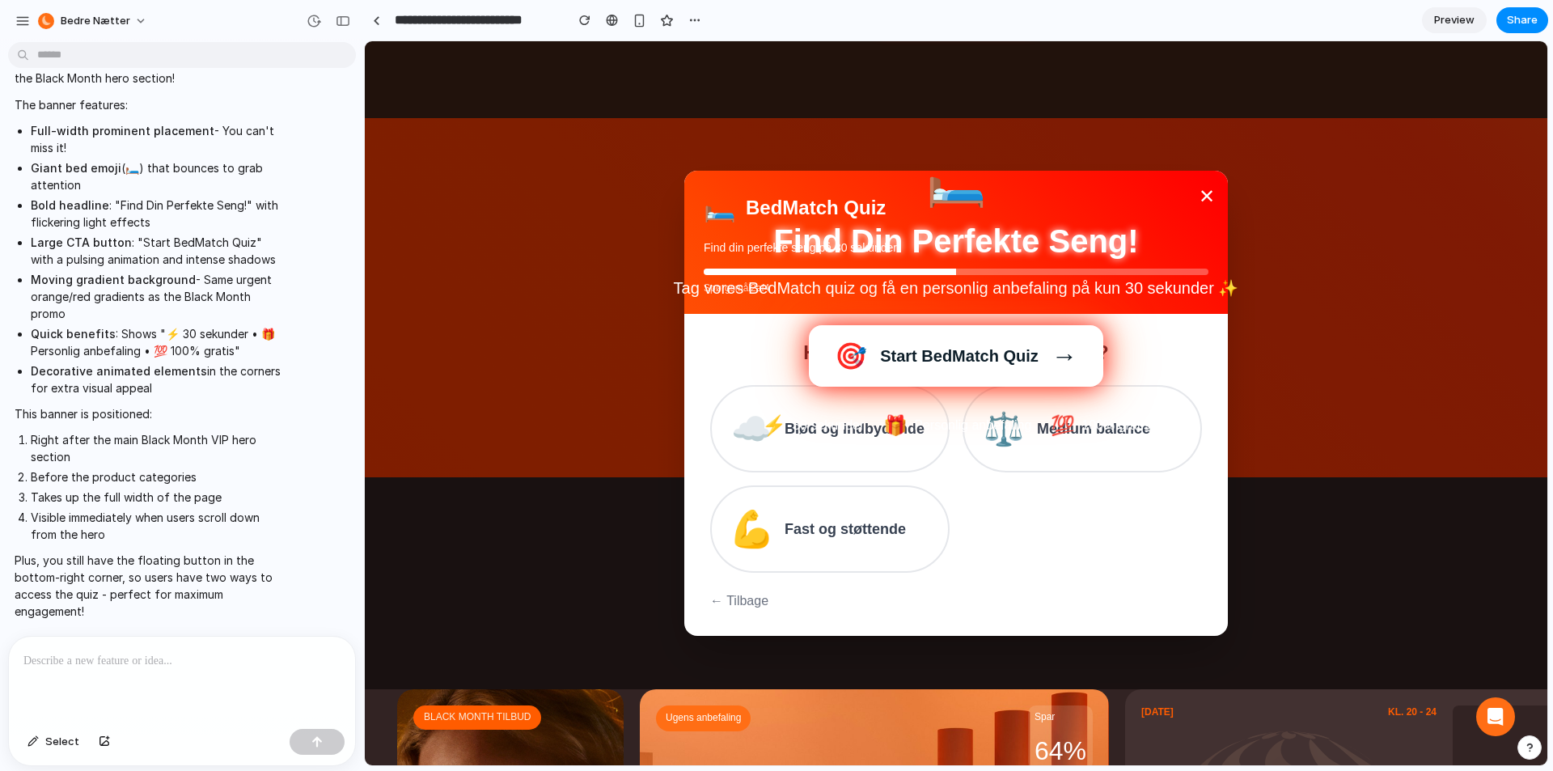
click at [751, 532] on span "💪" at bounding box center [752, 529] width 44 height 50
click at [765, 530] on span "👨‍👩‍👧" at bounding box center [752, 529] width 44 height 50
click at [741, 530] on span "👑" at bounding box center [752, 529] width 44 height 50
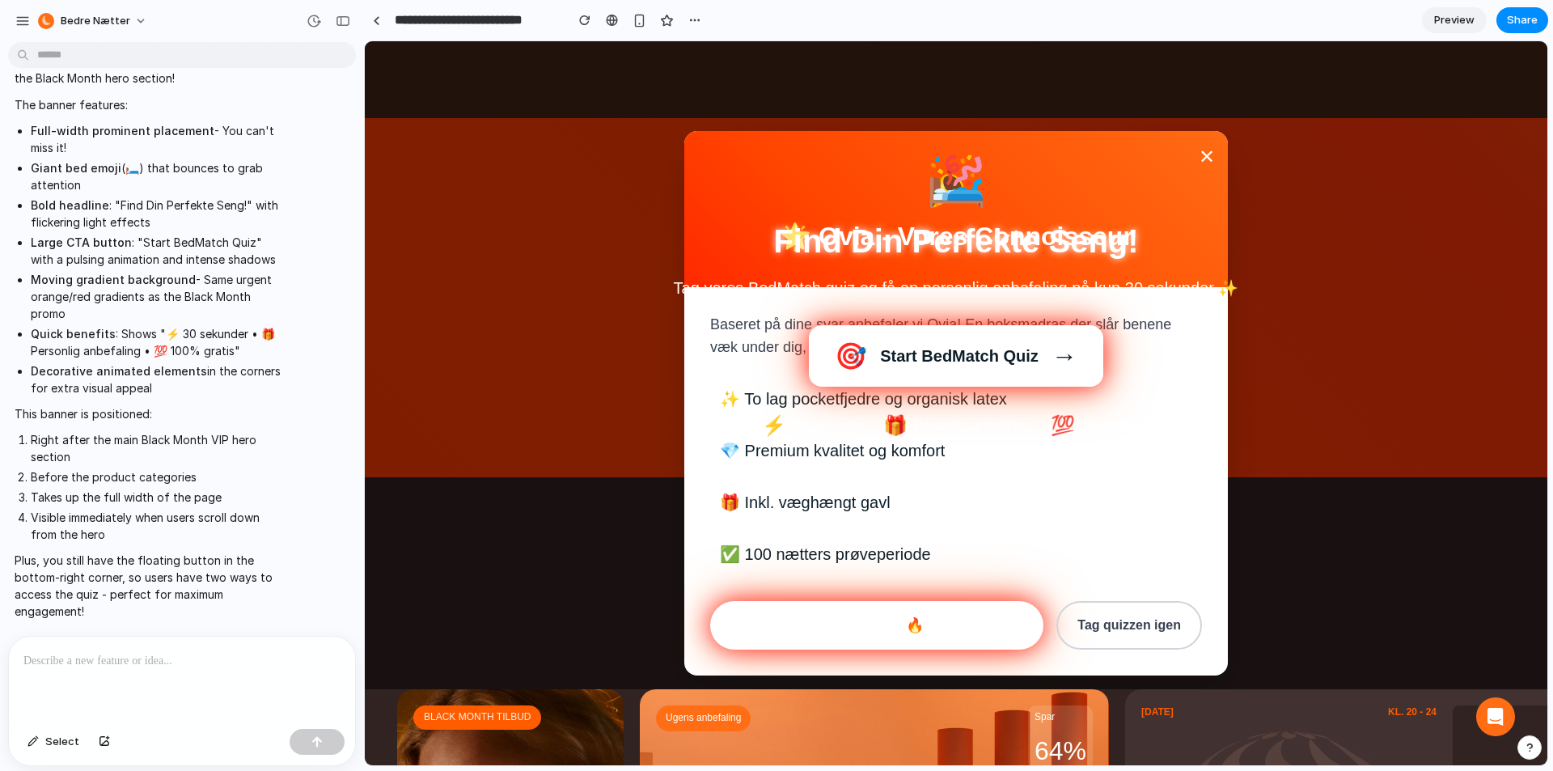
click at [634, 420] on div "⚡ 30 sekunder 🎁 Personlig anbefaling 💯 100% gratis" at bounding box center [956, 426] width 725 height 26
click at [1199, 164] on div "🛏️" at bounding box center [956, 169] width 725 height 49
click at [1205, 160] on div "🛏️" at bounding box center [956, 169] width 725 height 49
click at [1207, 159] on div "🛏️" at bounding box center [956, 170] width 725 height 49
click at [1200, 159] on div "🛏️" at bounding box center [956, 169] width 725 height 49
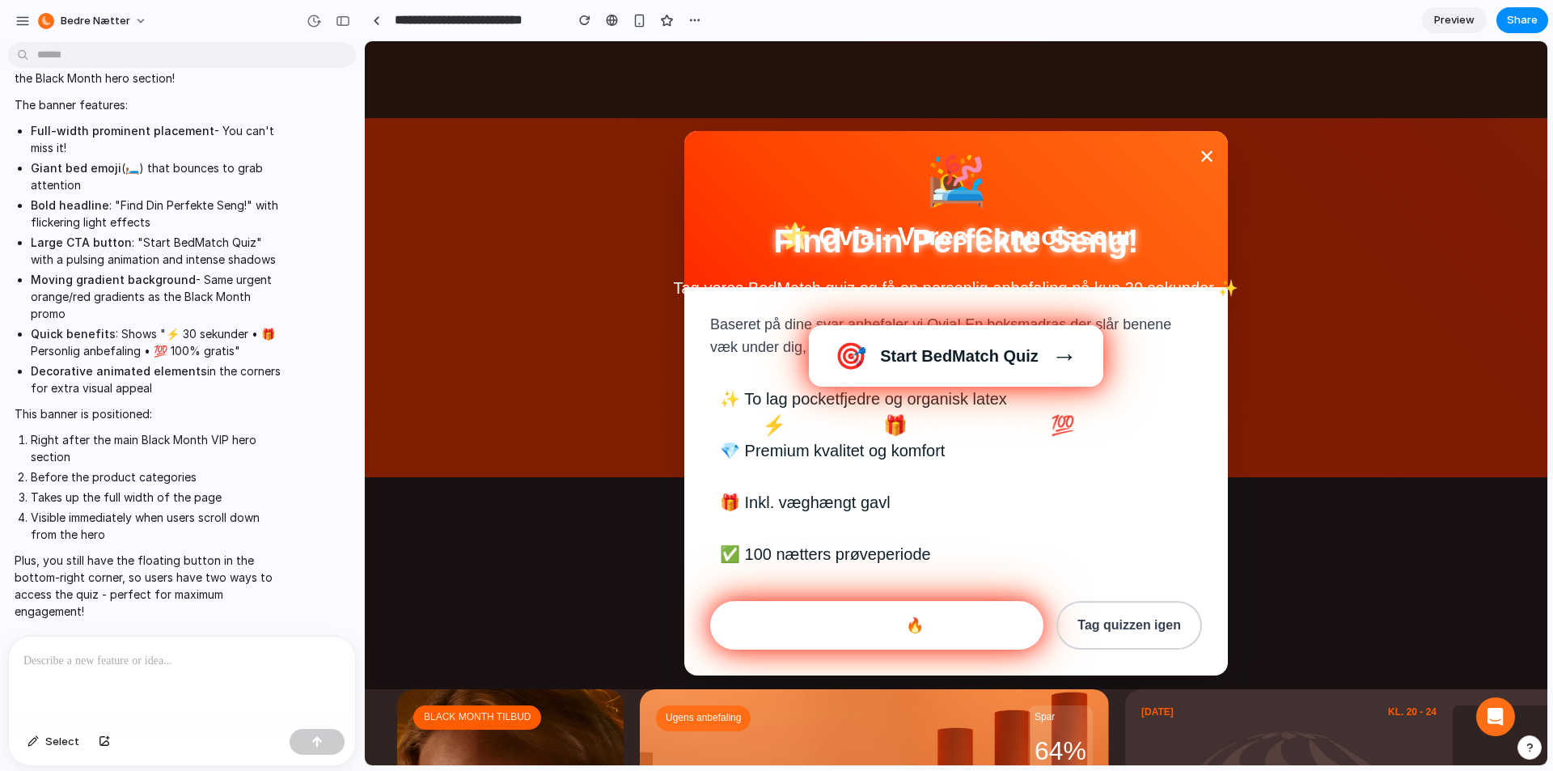
click at [901, 629] on button "Se Ovia nu! 🔥" at bounding box center [876, 625] width 333 height 49
